Goal: Communication & Community: Answer question/provide support

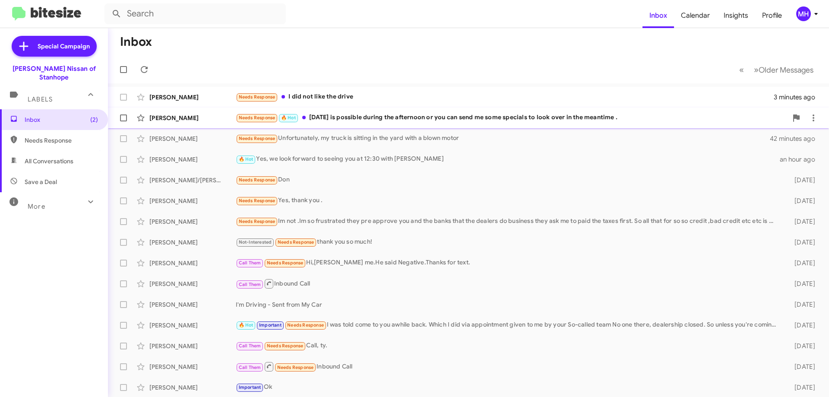
click at [396, 115] on div "Needs Response 🔥 Hot [DATE] is possible during the afternoon or you can send me…" at bounding box center [512, 118] width 552 height 10
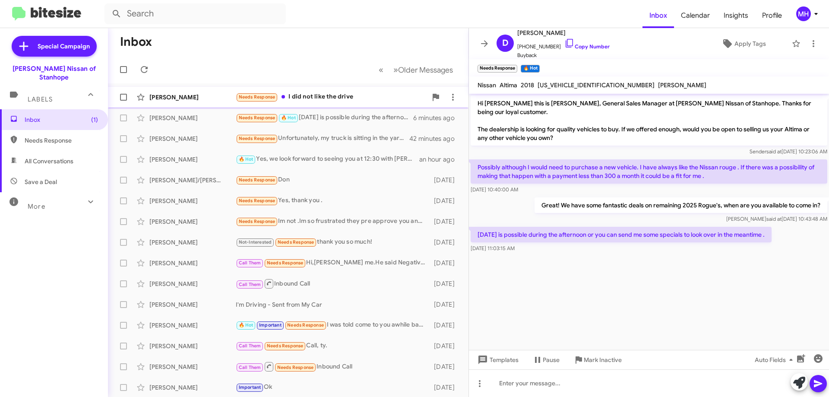
click at [306, 95] on div "Needs Response I did not like the drive" at bounding box center [331, 97] width 191 height 10
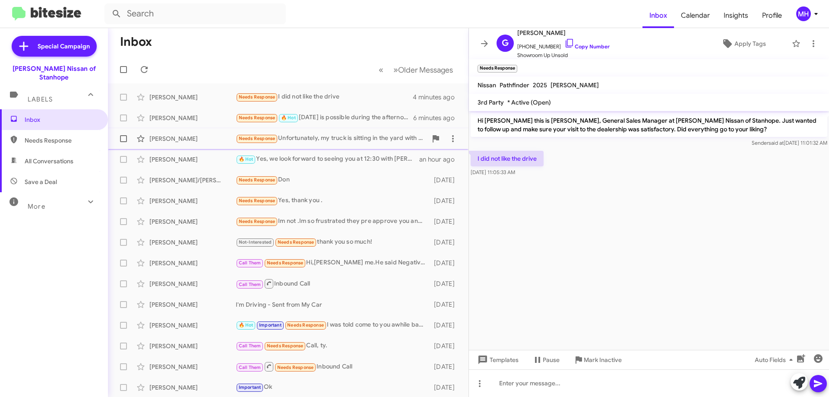
click at [298, 138] on div "Needs Response Unfortunately, my truck is sitting in the yard with a blown motor" at bounding box center [331, 138] width 191 height 10
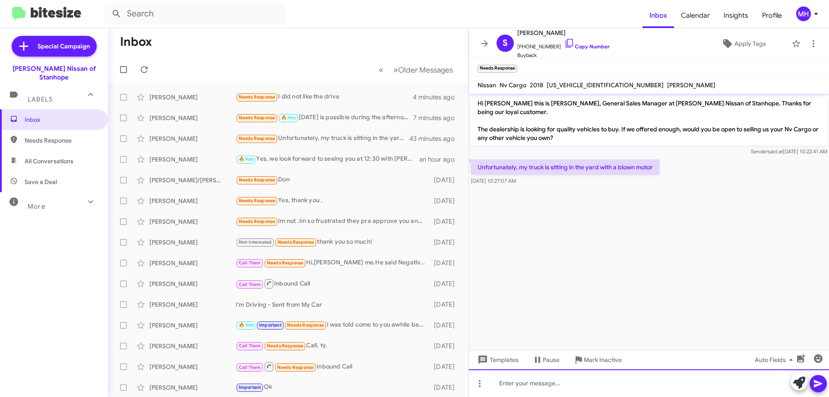
click at [510, 382] on div at bounding box center [649, 383] width 360 height 28
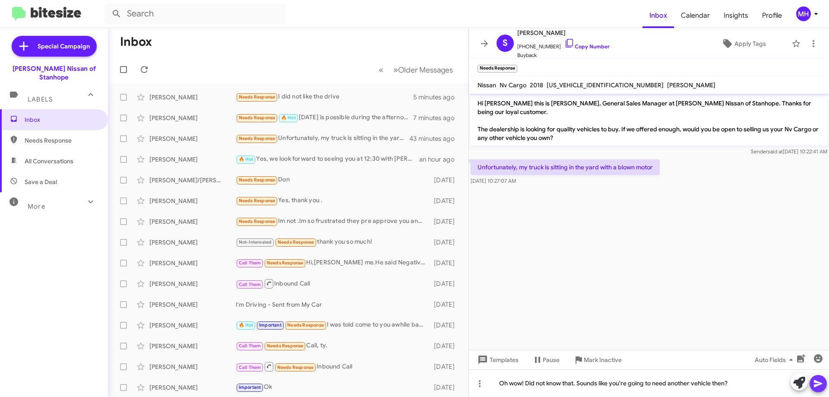
click at [819, 382] on icon at bounding box center [818, 383] width 8 height 7
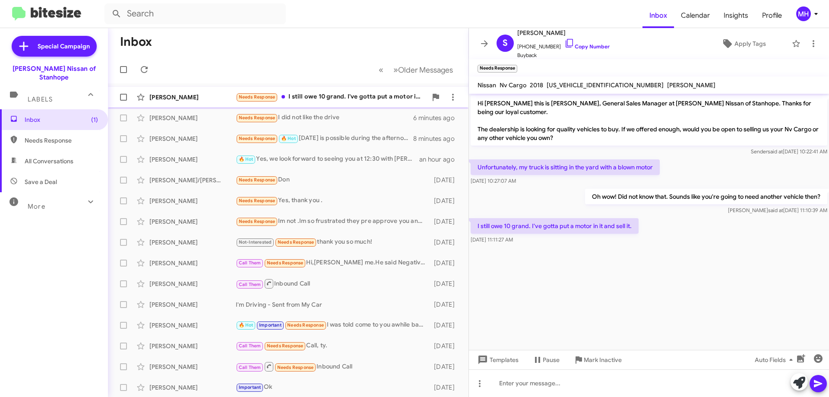
click at [338, 97] on div "Needs Response I still owe 10 grand. I've gotta put a motor in it and sell it." at bounding box center [331, 97] width 191 height 10
